Goal: Book appointment/travel/reservation

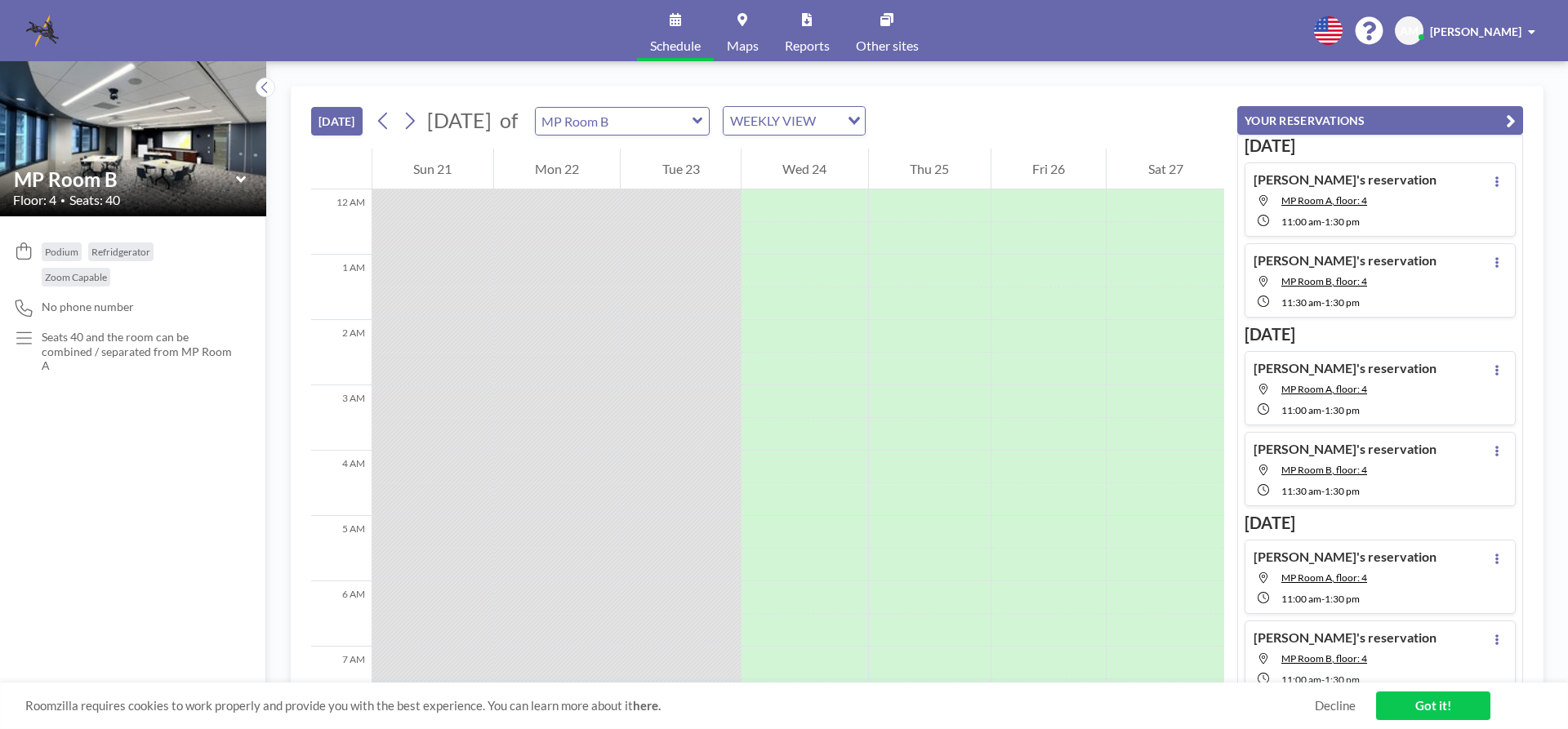
scroll to position [882, 0]
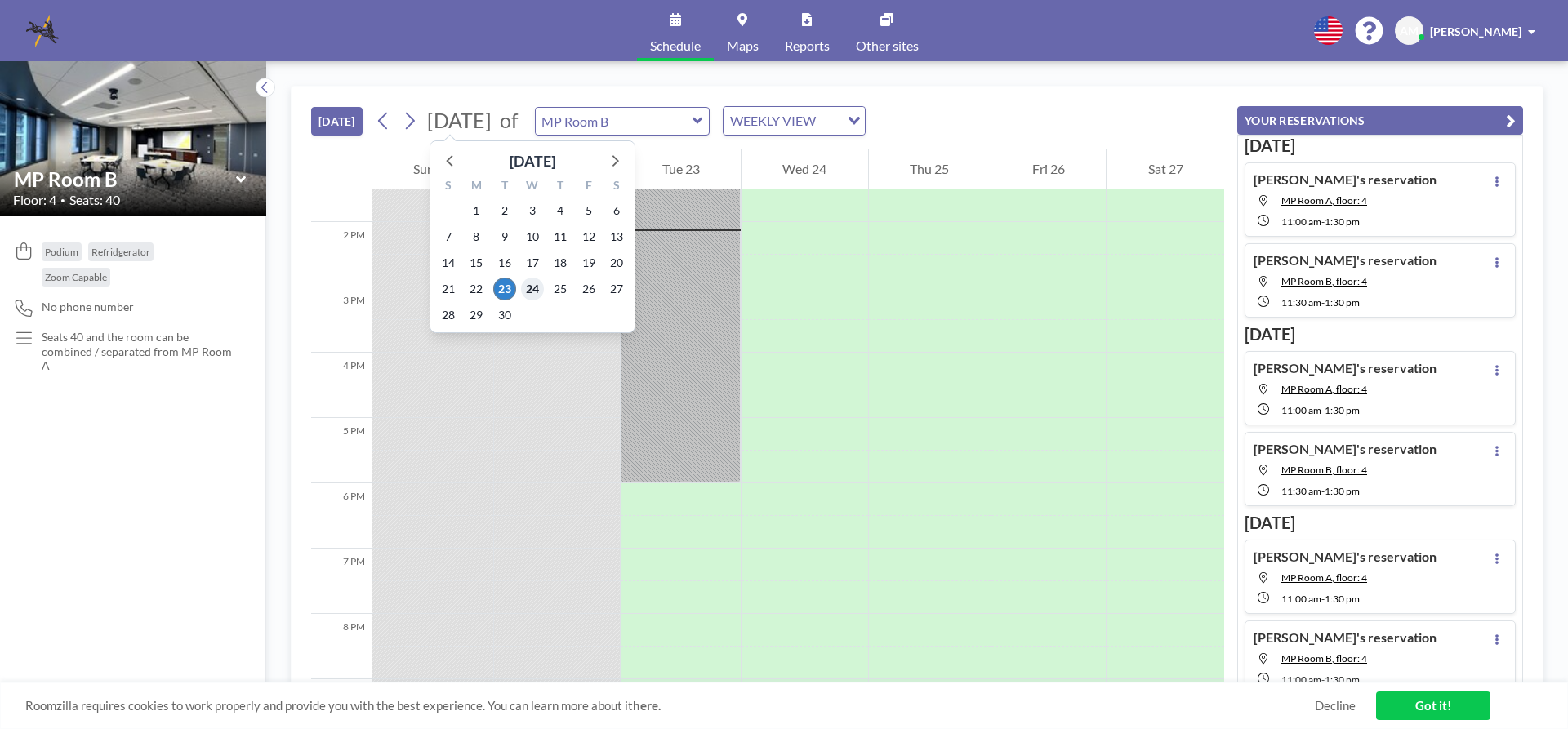
click at [532, 290] on span "24" at bounding box center [532, 289] width 23 height 23
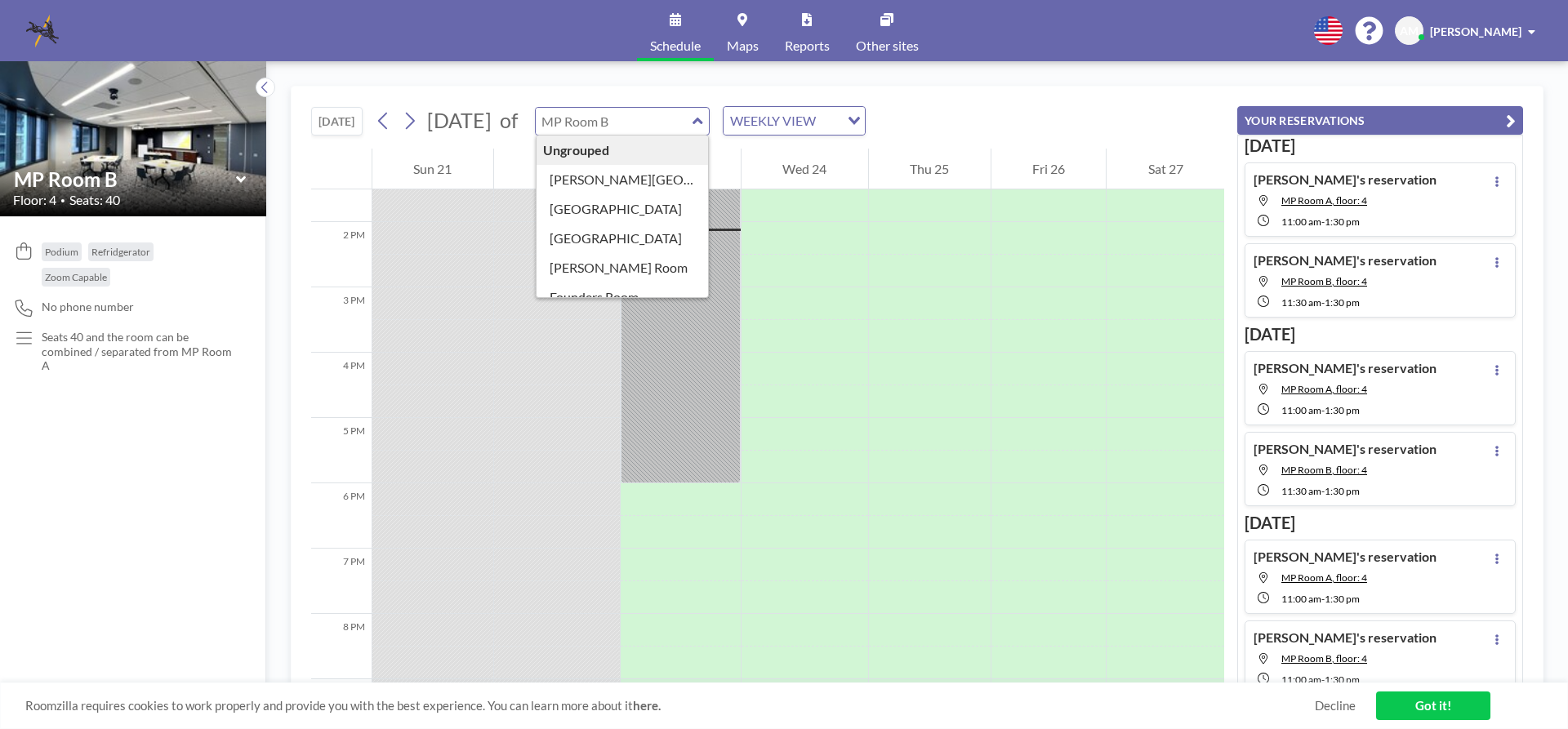
click at [693, 123] on input "text" at bounding box center [614, 121] width 157 height 27
type input "[PERSON_NAME][GEOGRAPHIC_DATA]"
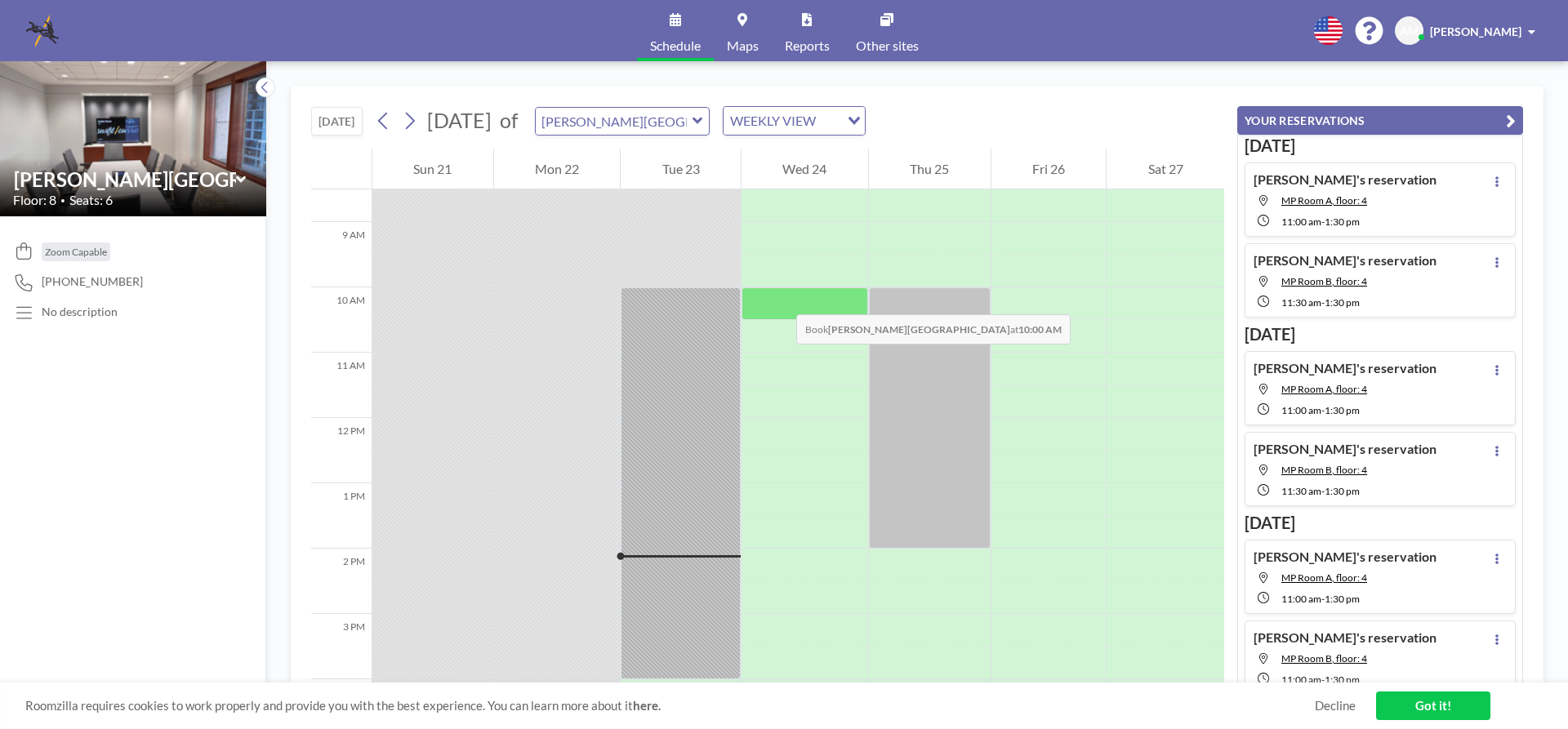
scroll to position [637, 0]
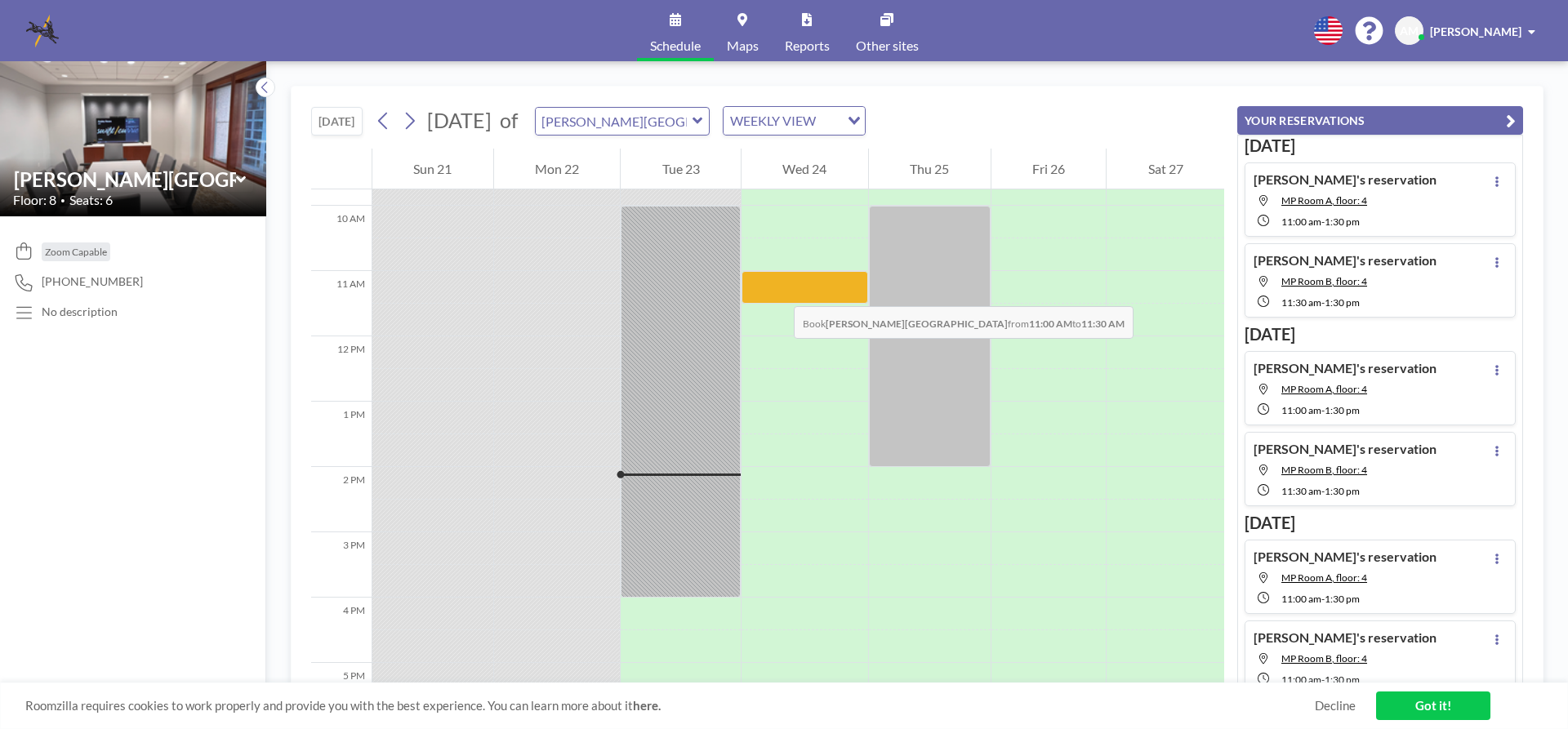
click at [777, 290] on div at bounding box center [804, 287] width 127 height 33
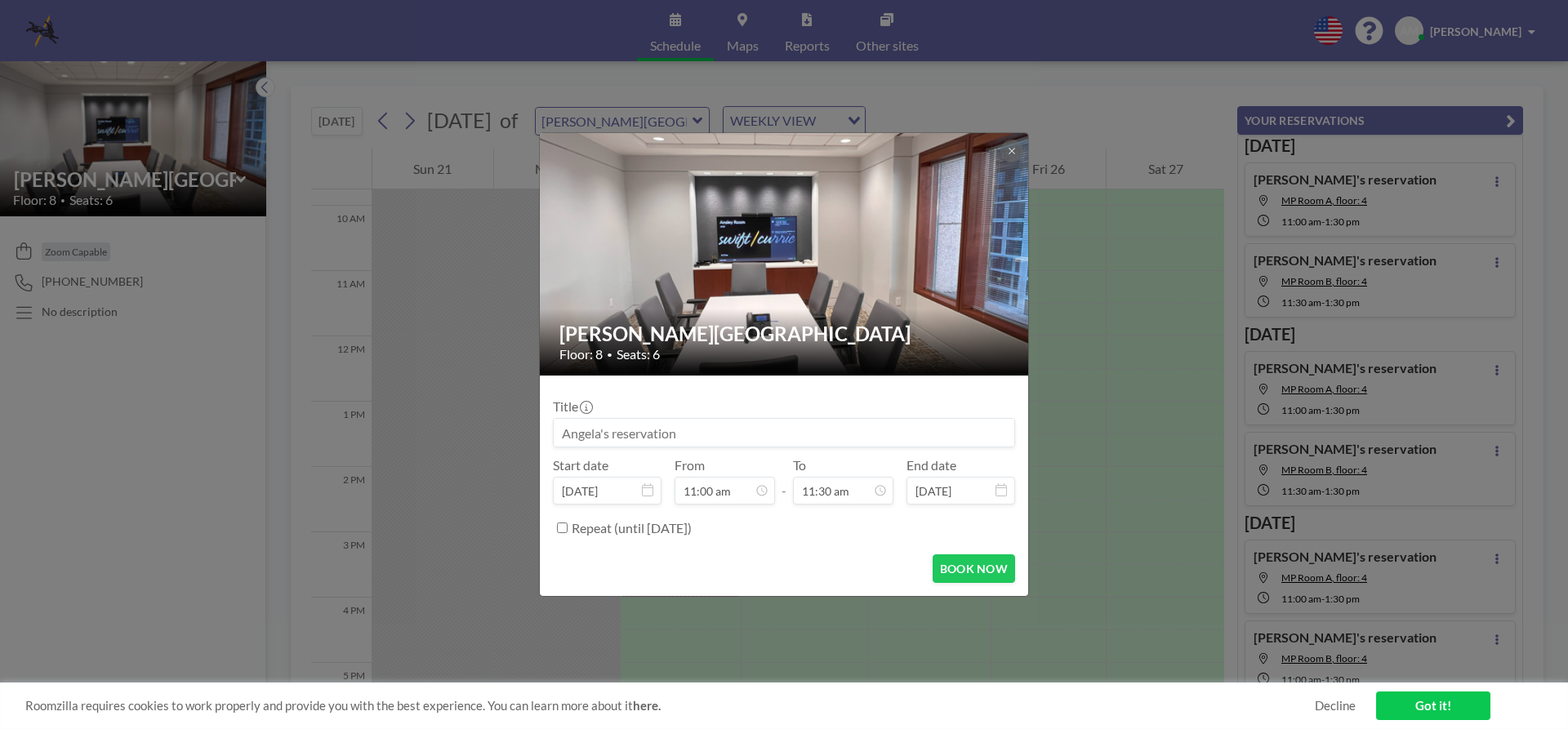
click at [777, 290] on img at bounding box center [785, 254] width 490 height 367
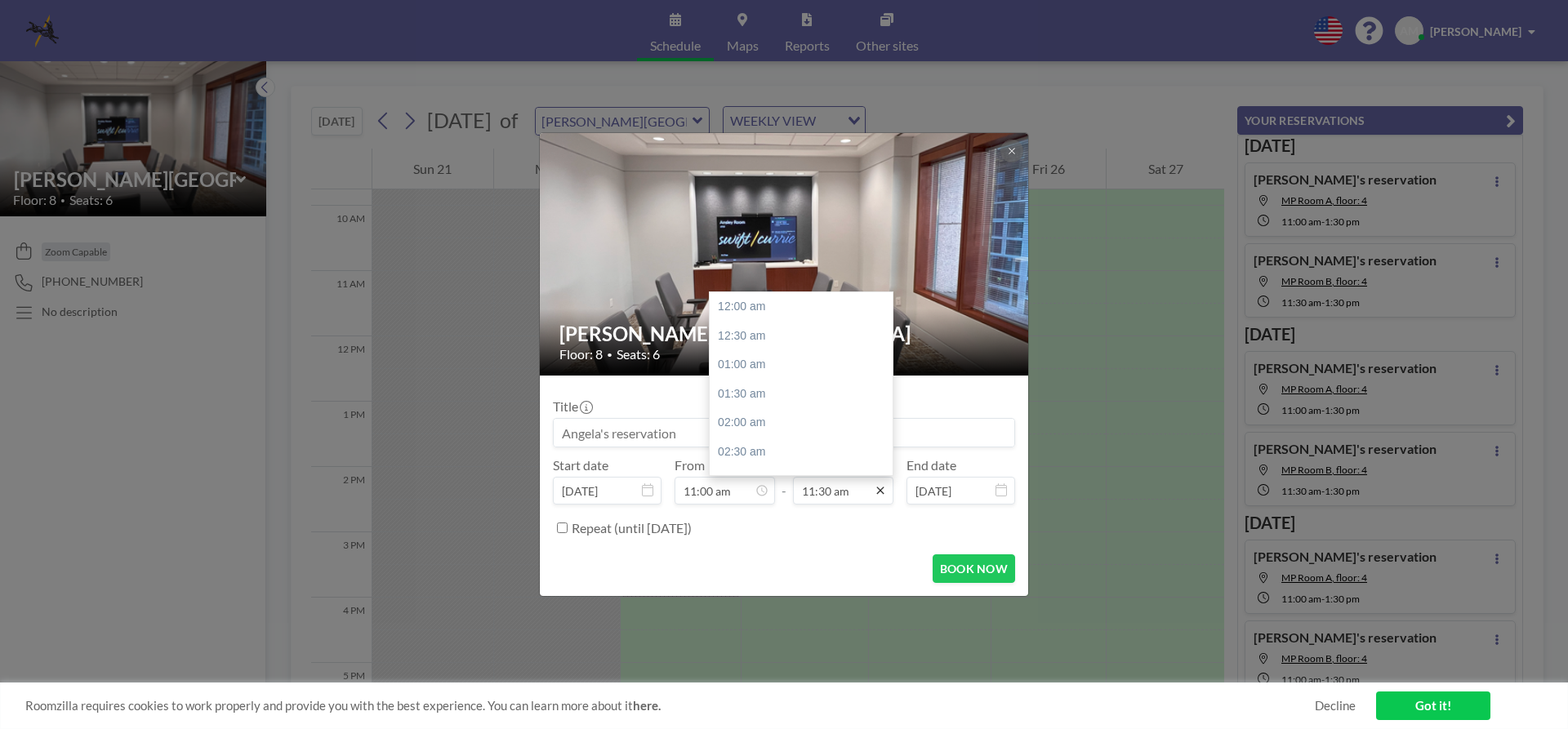
scroll to position [669, 0]
click at [875, 493] on icon at bounding box center [880, 491] width 13 height 13
click at [797, 384] on div "01:00 pm" at bounding box center [805, 393] width 191 height 29
type input "01:00 pm"
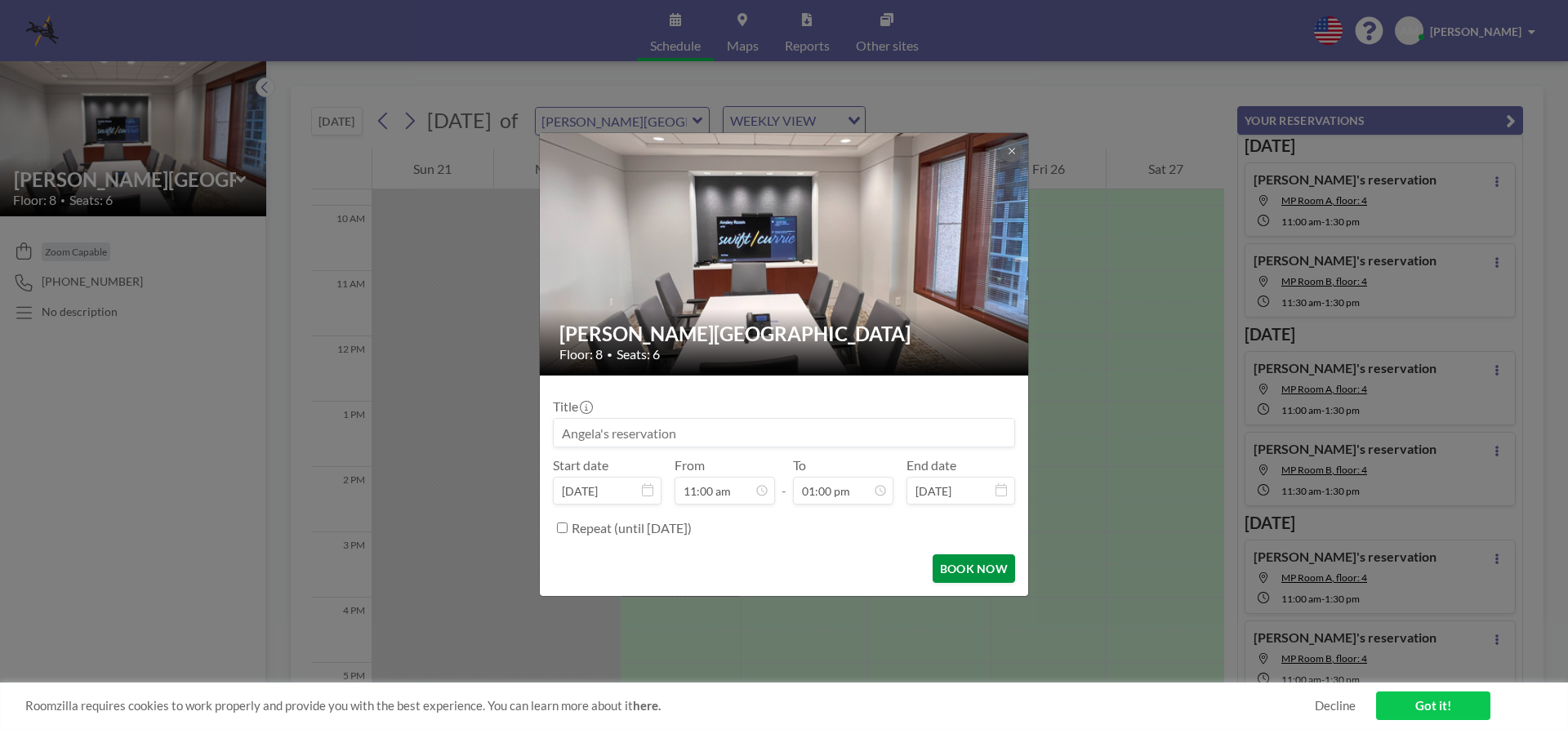
click at [972, 569] on button "BOOK NOW" at bounding box center [973, 568] width 82 height 29
